Goal: Task Accomplishment & Management: Use online tool/utility

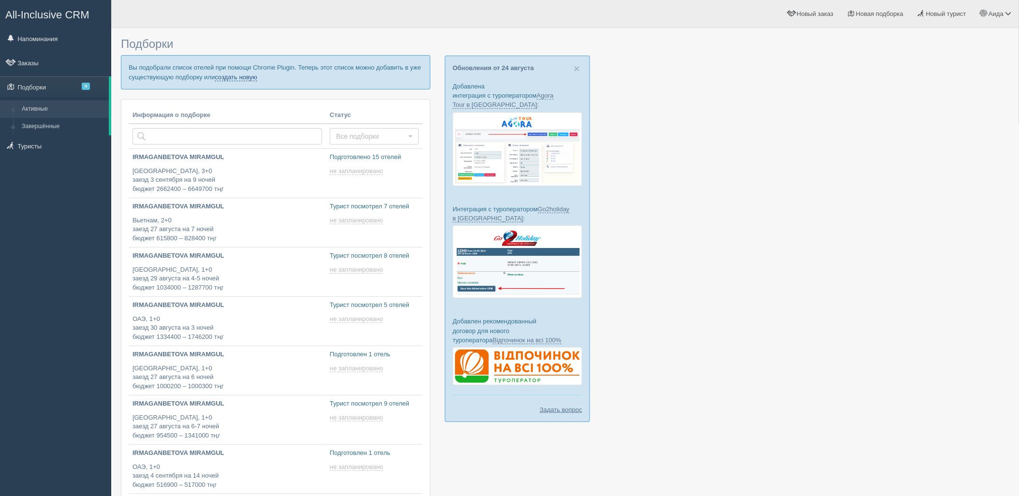
click at [249, 77] on link "создать новую" at bounding box center [236, 77] width 43 height 8
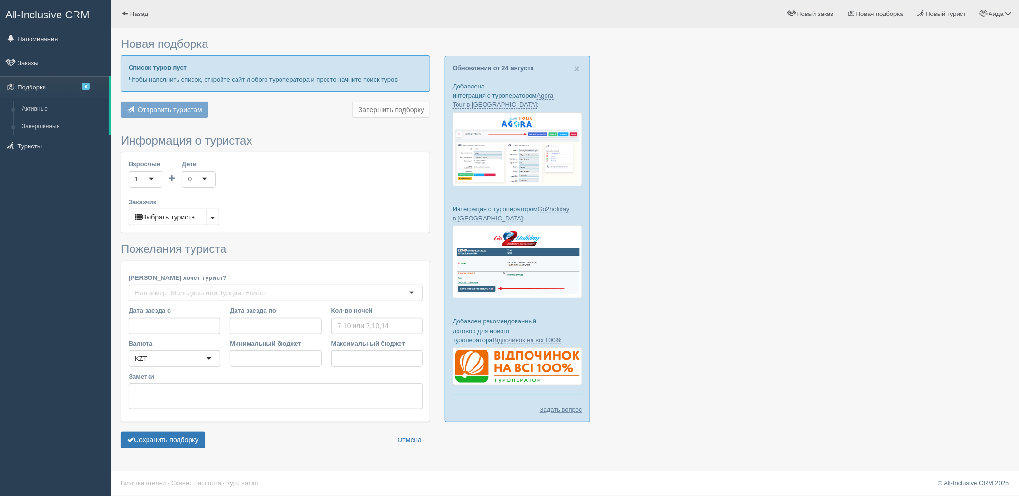
type input "5-6"
type input "536800"
type input "1220500"
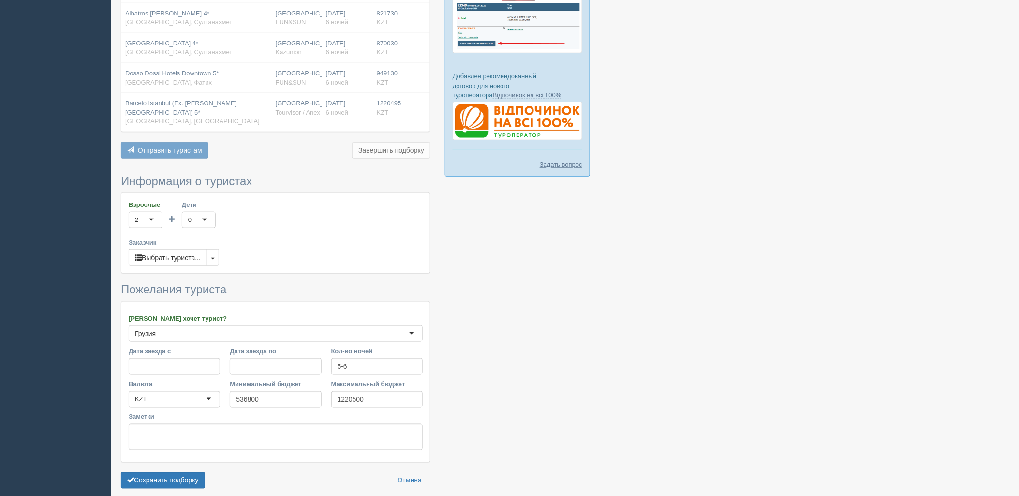
scroll to position [278, 0]
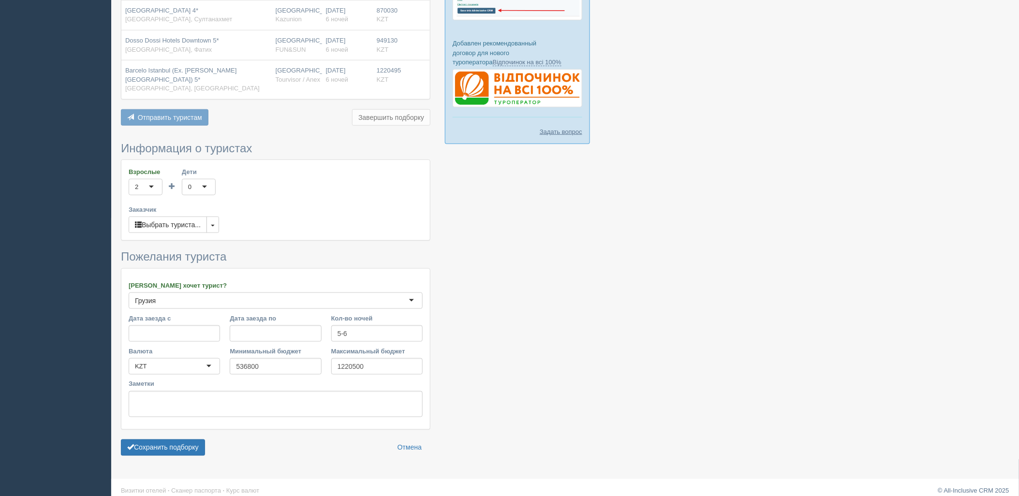
click at [141, 452] on form "Информация о туристах Взрослые 2 2 1 2 3 4 5 6 7 8 9 10 11 12 13 14 15 16 17 18…" at bounding box center [275, 301] width 309 height 319
click at [161, 439] on button "Сохранить подборку" at bounding box center [163, 447] width 84 height 16
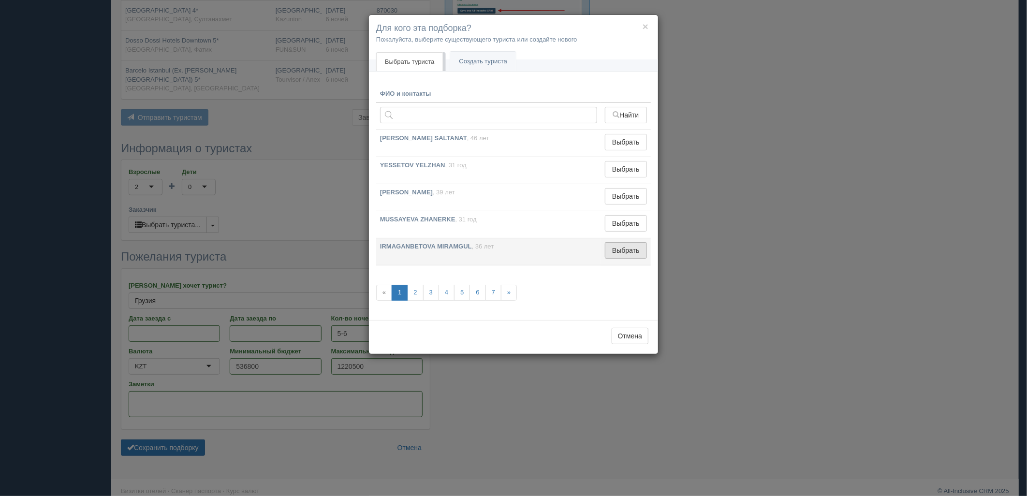
click at [632, 253] on button "Выбрать" at bounding box center [626, 250] width 42 height 16
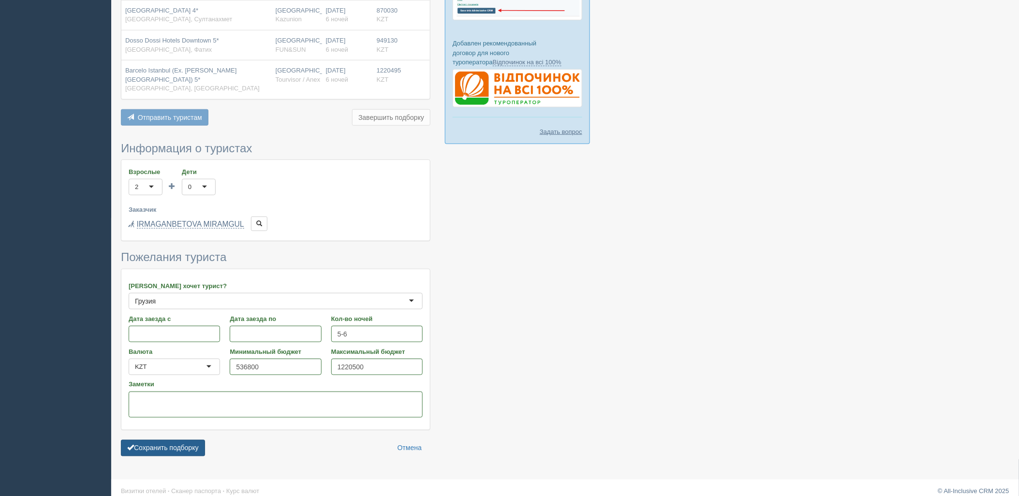
click at [192, 440] on button "Сохранить подборку" at bounding box center [163, 448] width 84 height 16
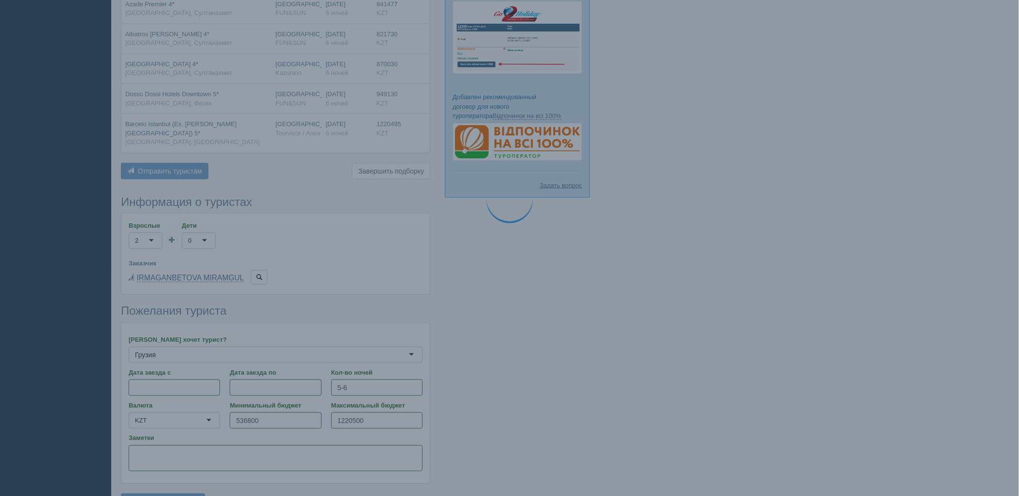
scroll to position [278, 0]
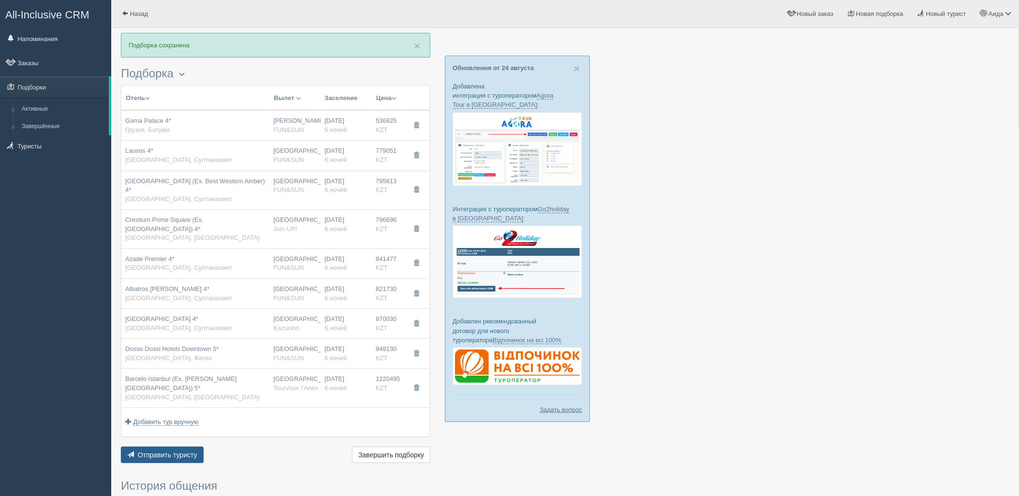
click at [187, 451] on span "Отправить туристу" at bounding box center [167, 455] width 59 height 8
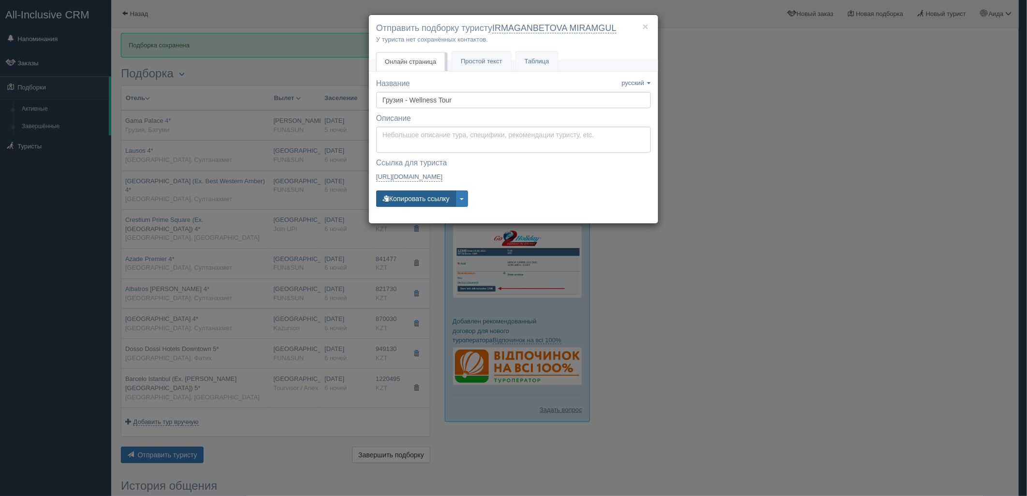
click at [422, 197] on button "Копировать ссылку" at bounding box center [416, 198] width 80 height 16
drag, startPoint x: 448, startPoint y: 197, endPoint x: 398, endPoint y: 161, distance: 62.0
click at [448, 197] on button "Копировать ссылку" at bounding box center [416, 198] width 80 height 16
